Goal: Transaction & Acquisition: Purchase product/service

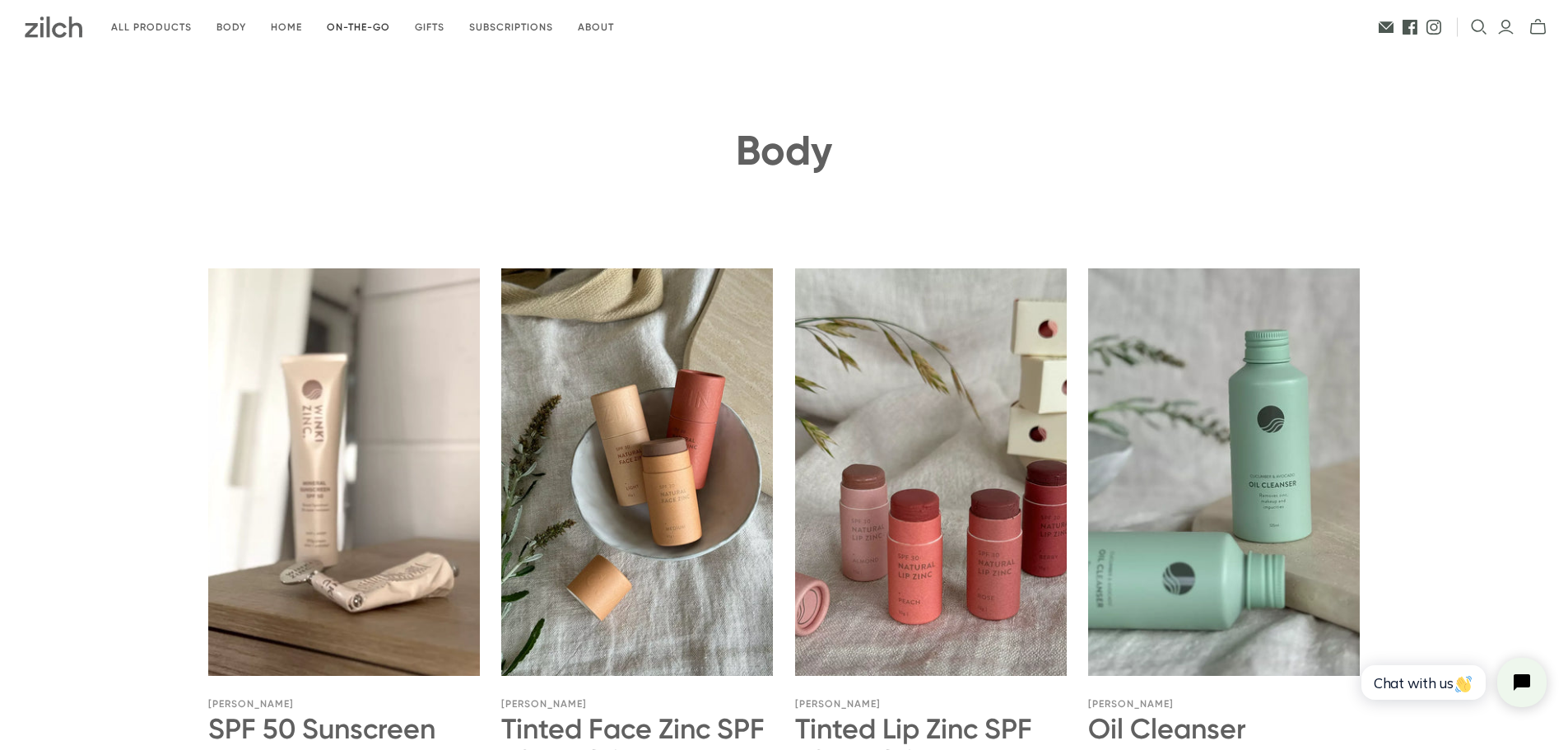
click at [363, 25] on link "On-the-go" at bounding box center [358, 28] width 88 height 39
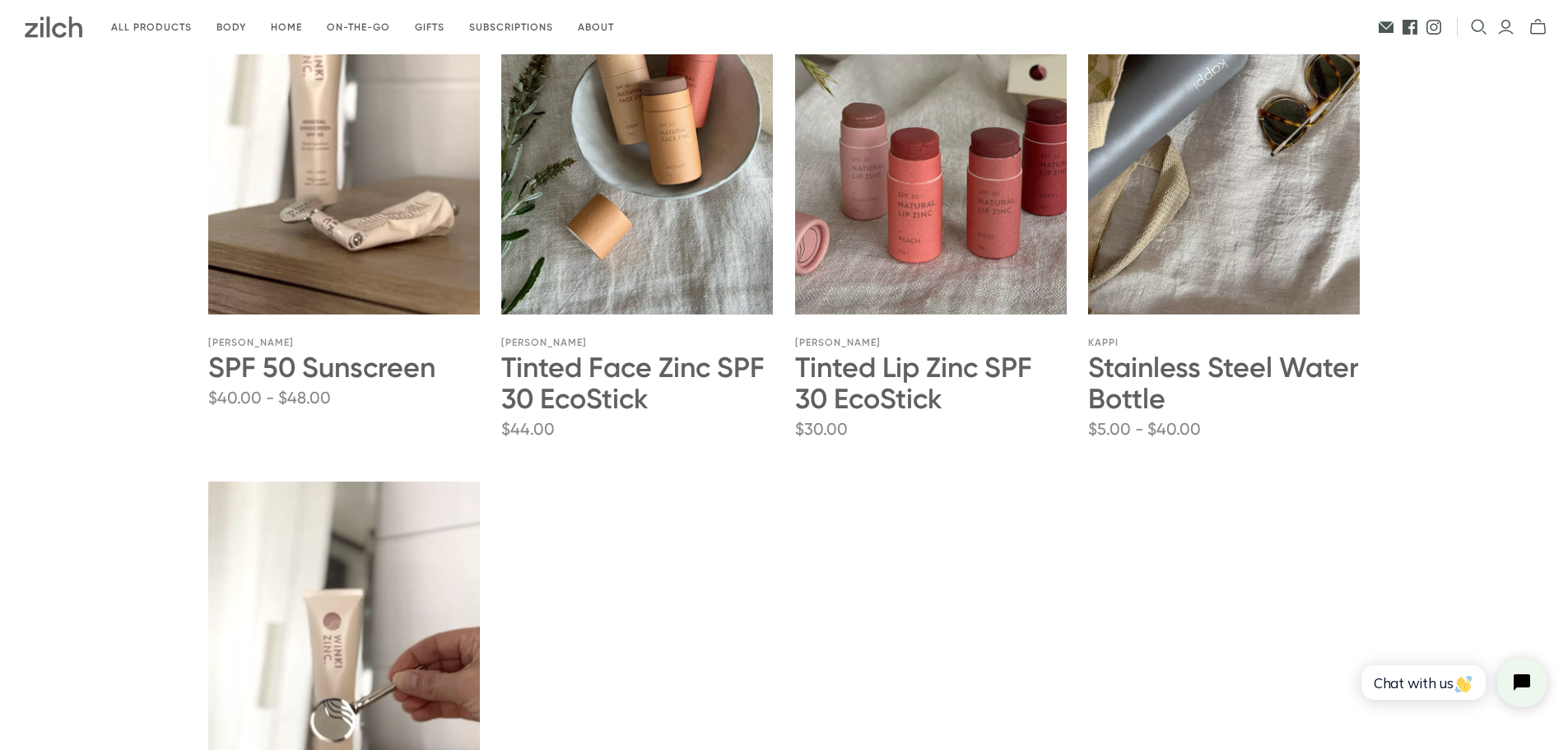
scroll to position [329, 0]
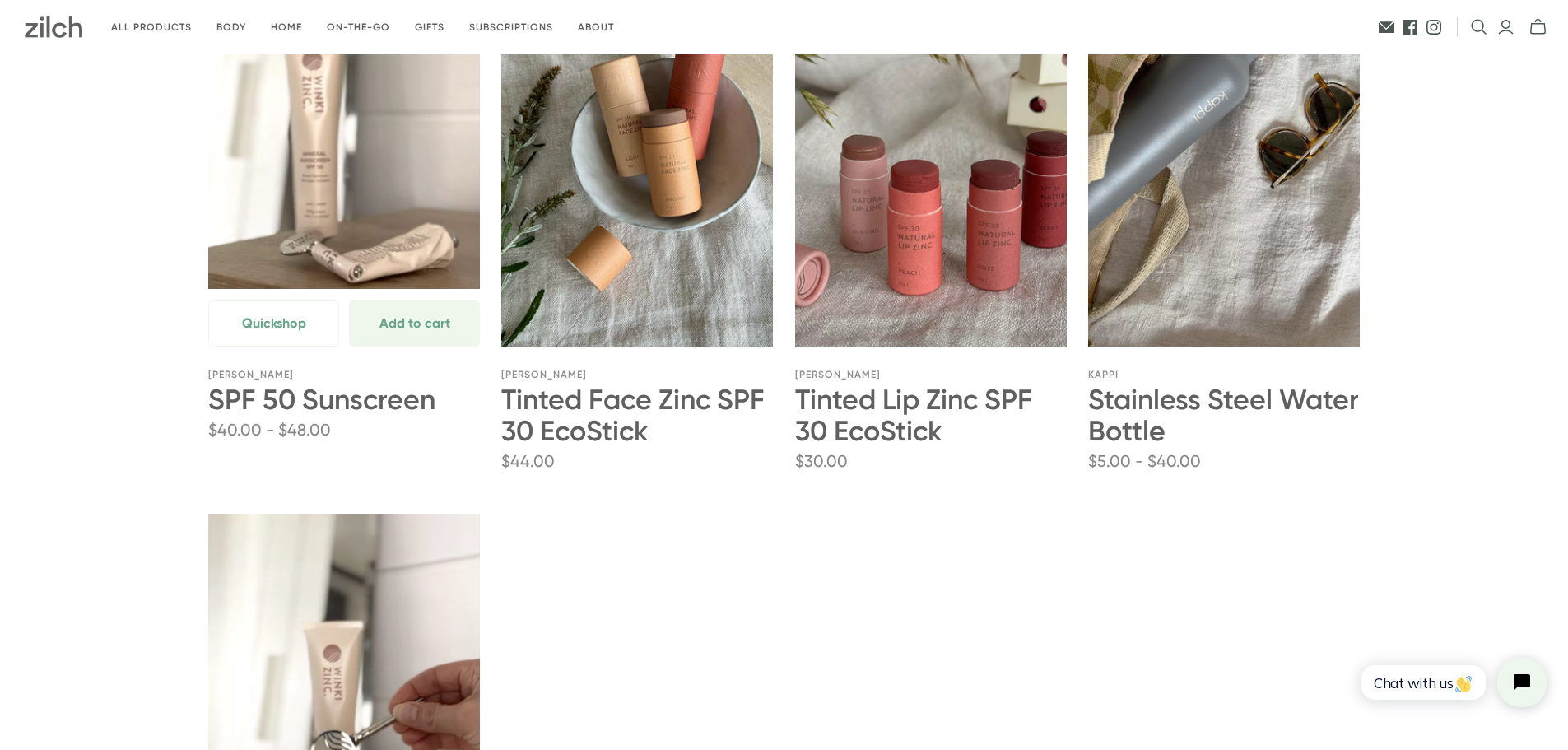
click at [328, 395] on link "SPF 50 Sunscreen" at bounding box center [322, 399] width 228 height 34
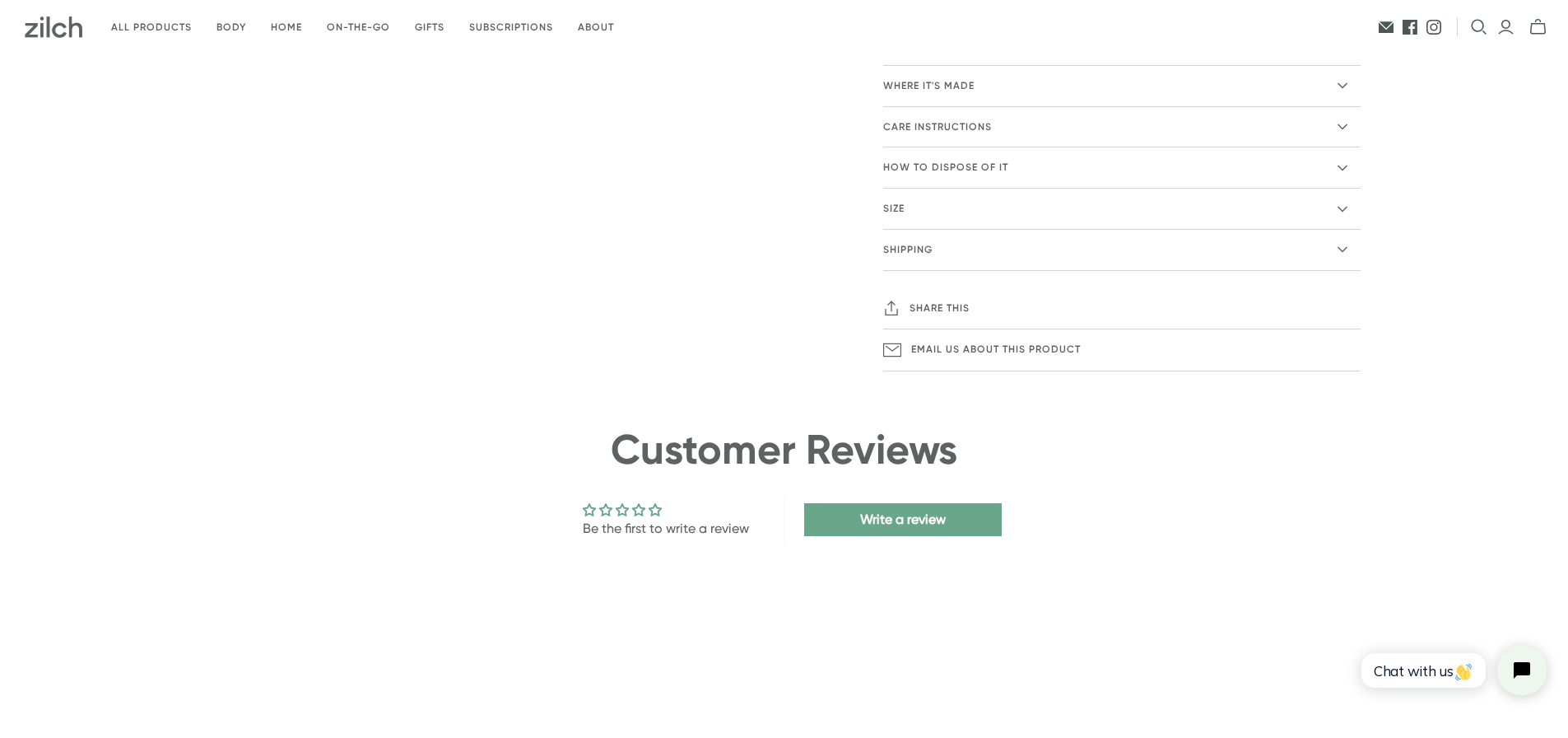
scroll to position [1399, 0]
